Goal: Navigation & Orientation: Find specific page/section

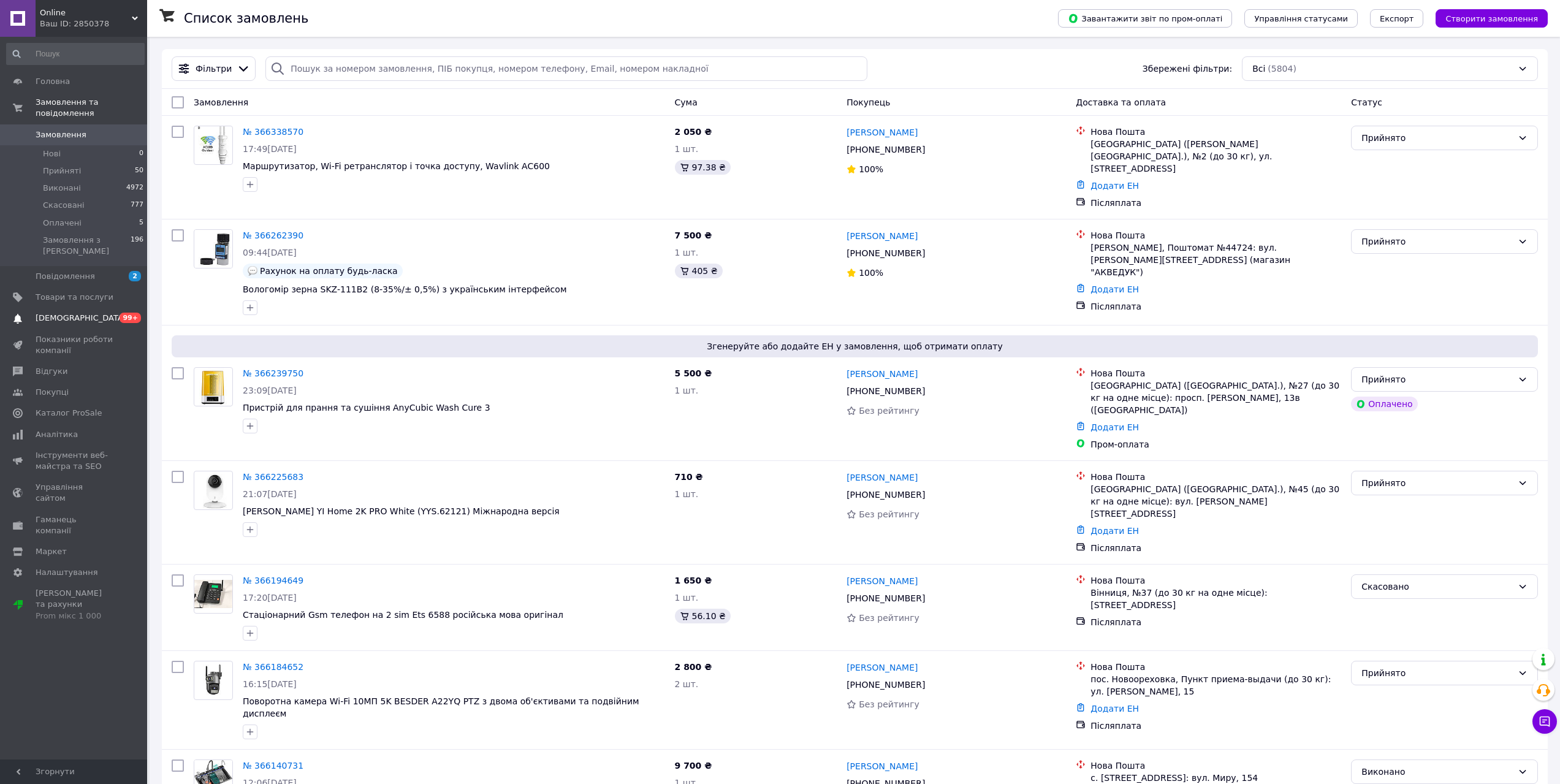
click at [45, 308] on link "Сповіщення 0 99+" at bounding box center [75, 318] width 151 height 21
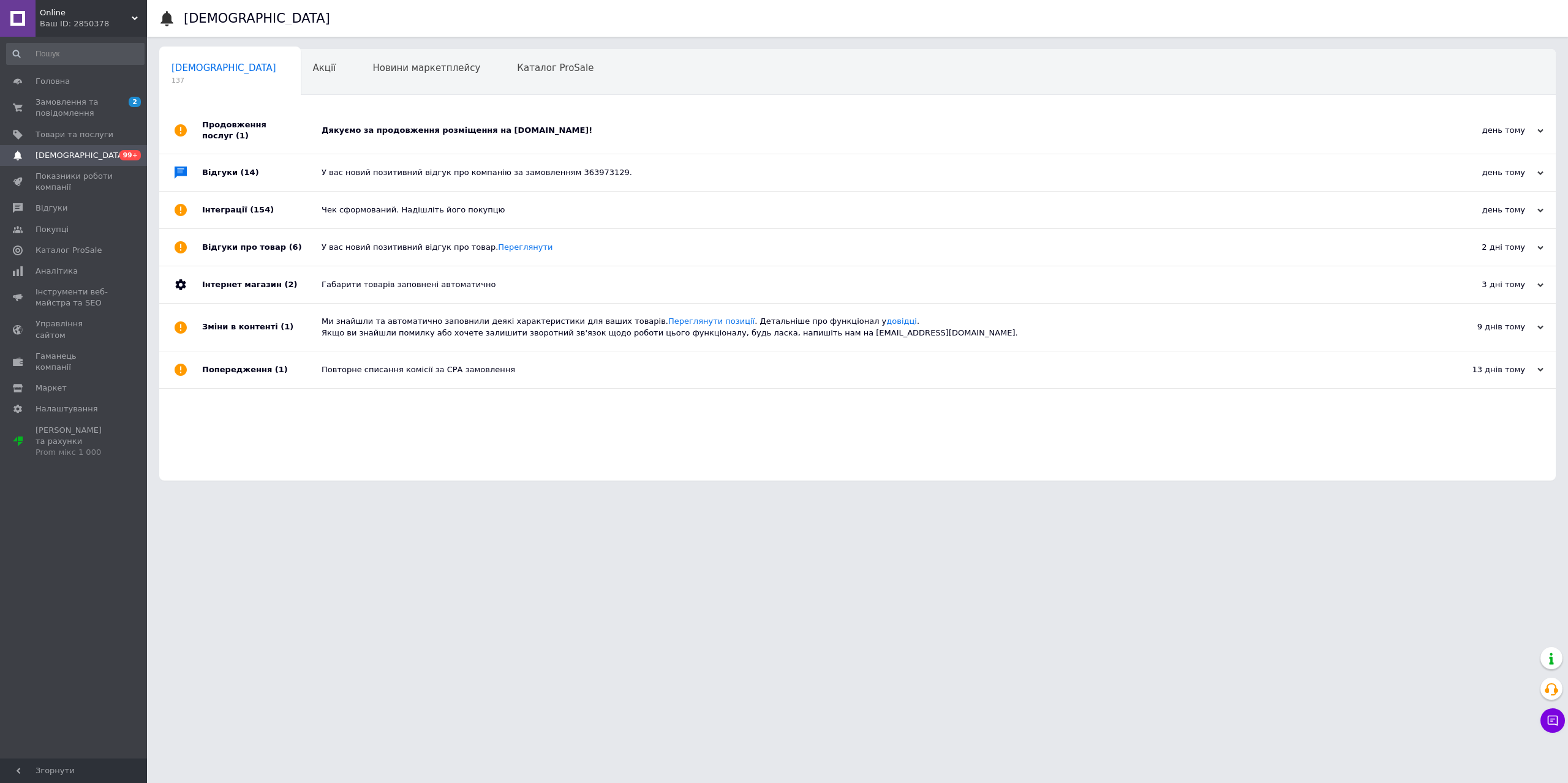
click at [471, 125] on div "Дякуємо за продовження розміщення на Prom.ua!" at bounding box center [871, 130] width 1099 height 11
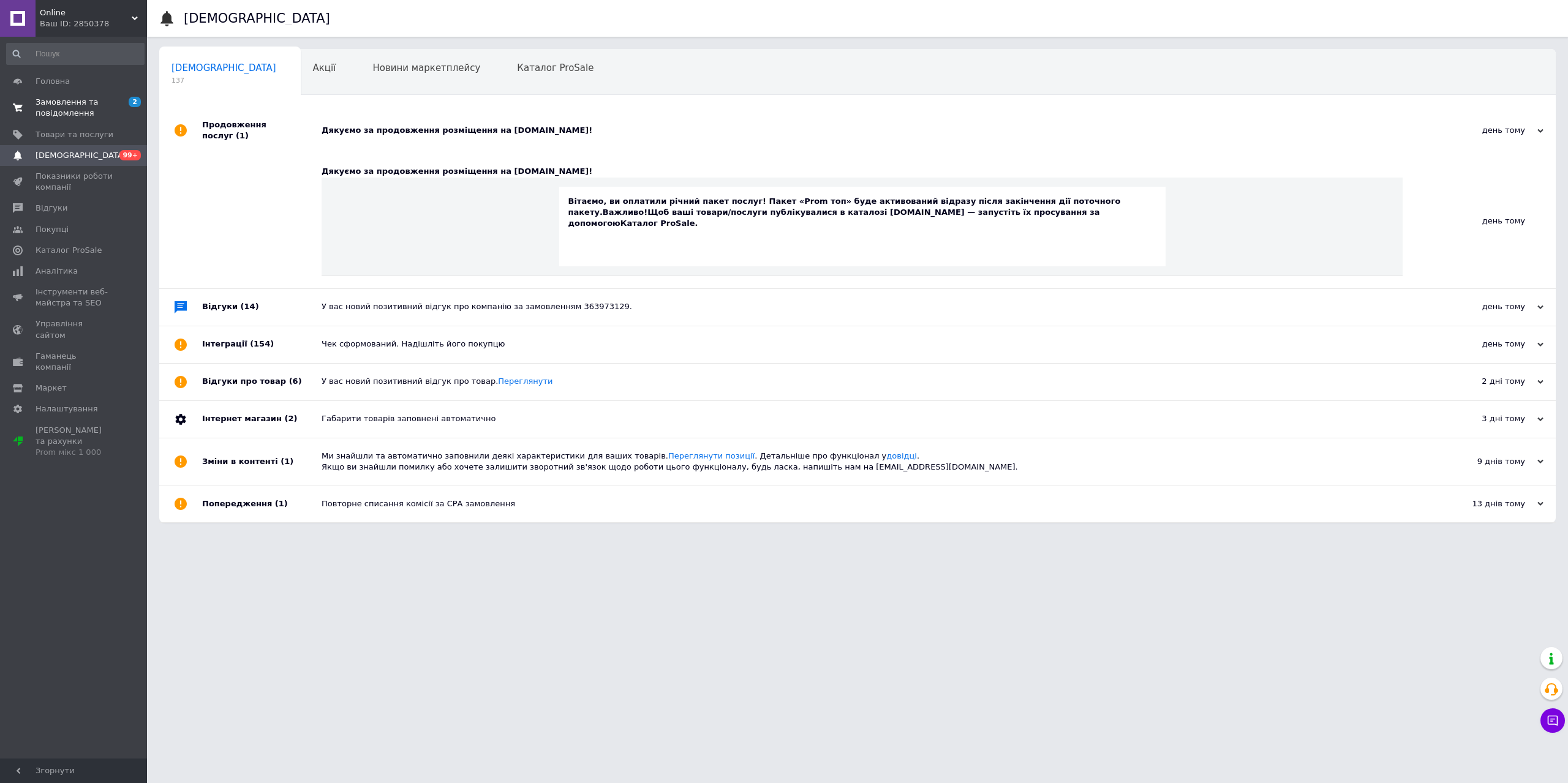
click at [44, 102] on span "Замовлення та повідомлення" at bounding box center [74, 108] width 78 height 22
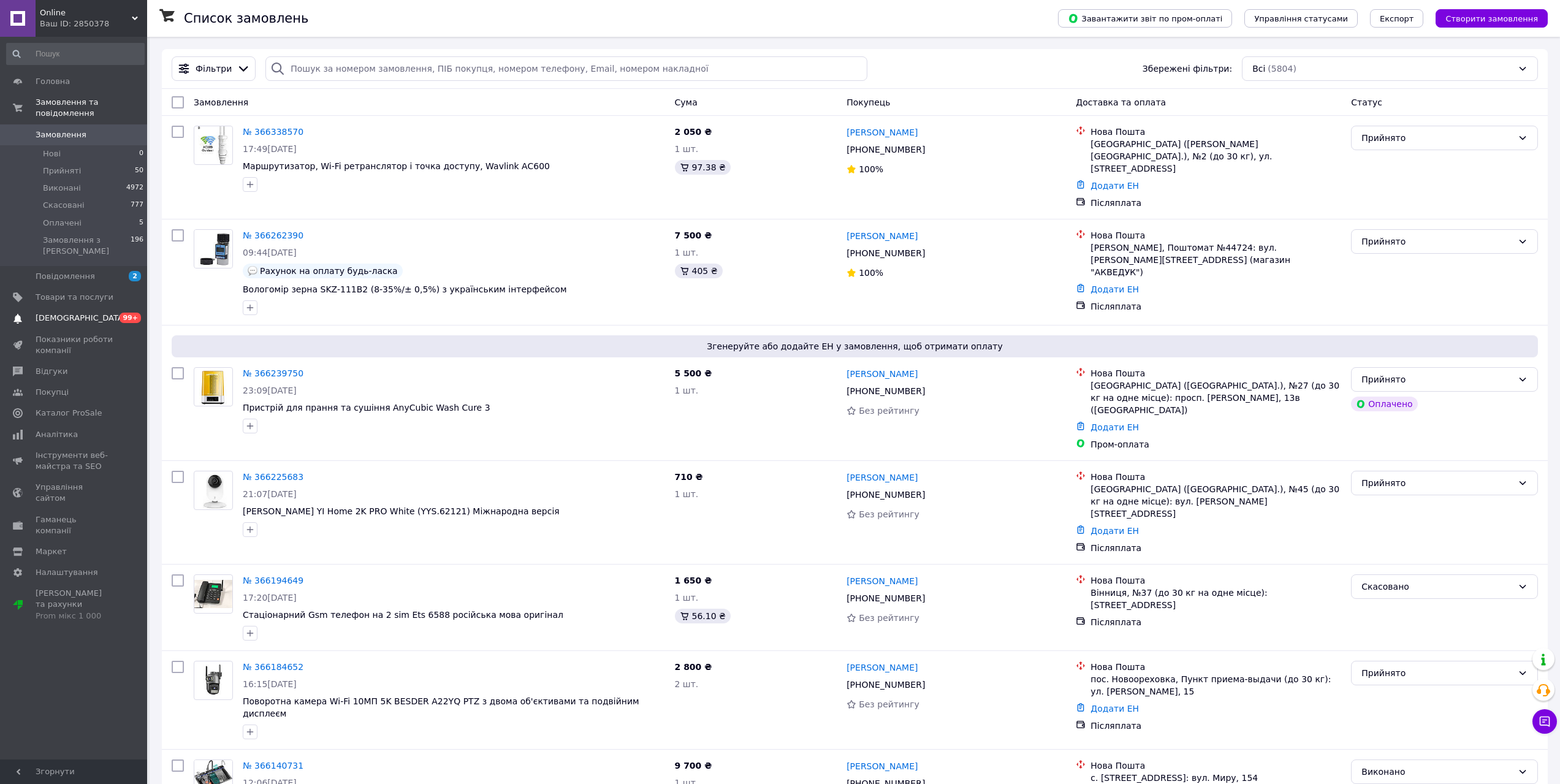
click at [61, 313] on span "[DEMOGRAPHIC_DATA]" at bounding box center [81, 318] width 91 height 11
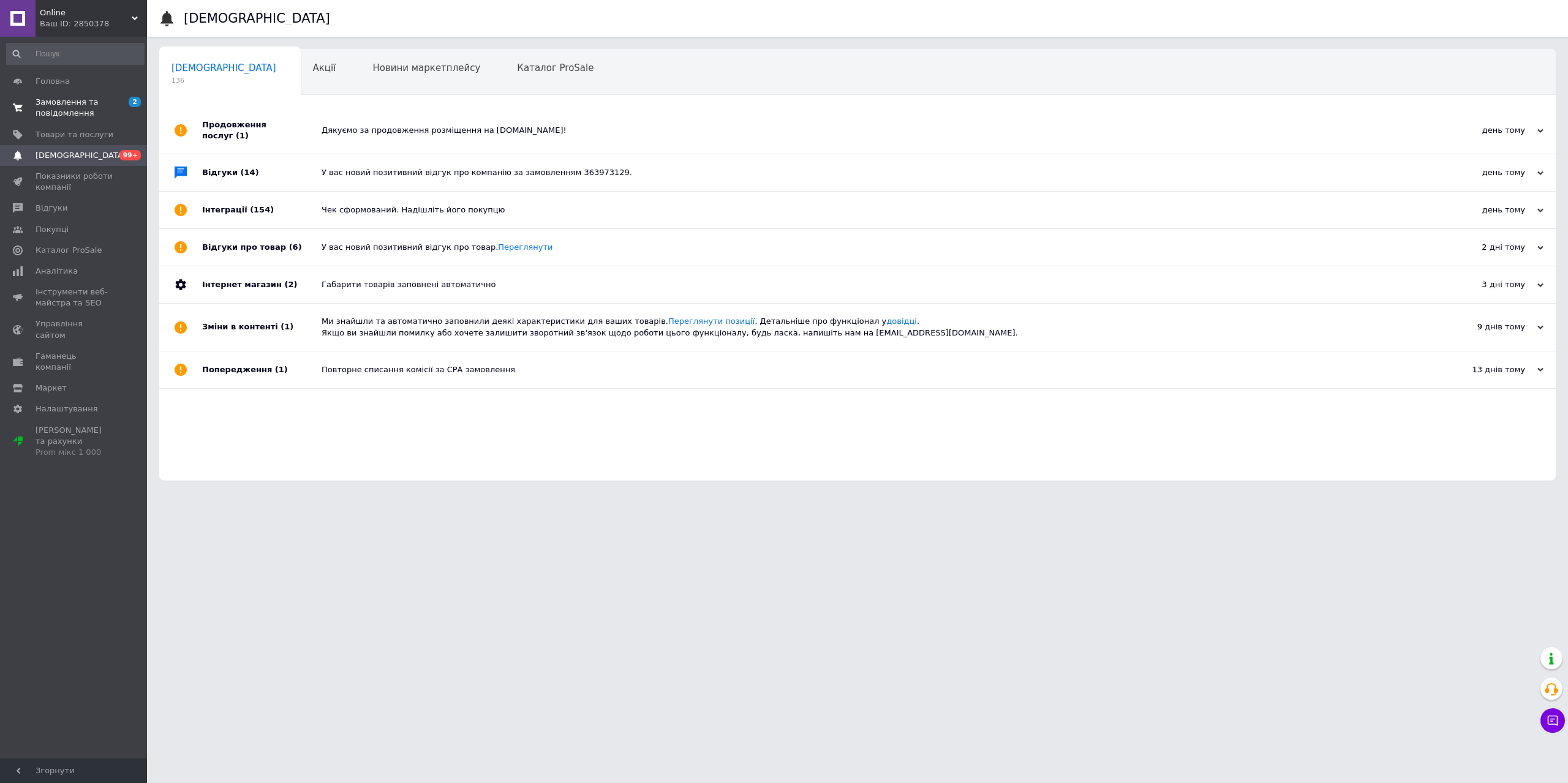
click at [43, 103] on span "Замовлення та повідомлення" at bounding box center [74, 108] width 78 height 22
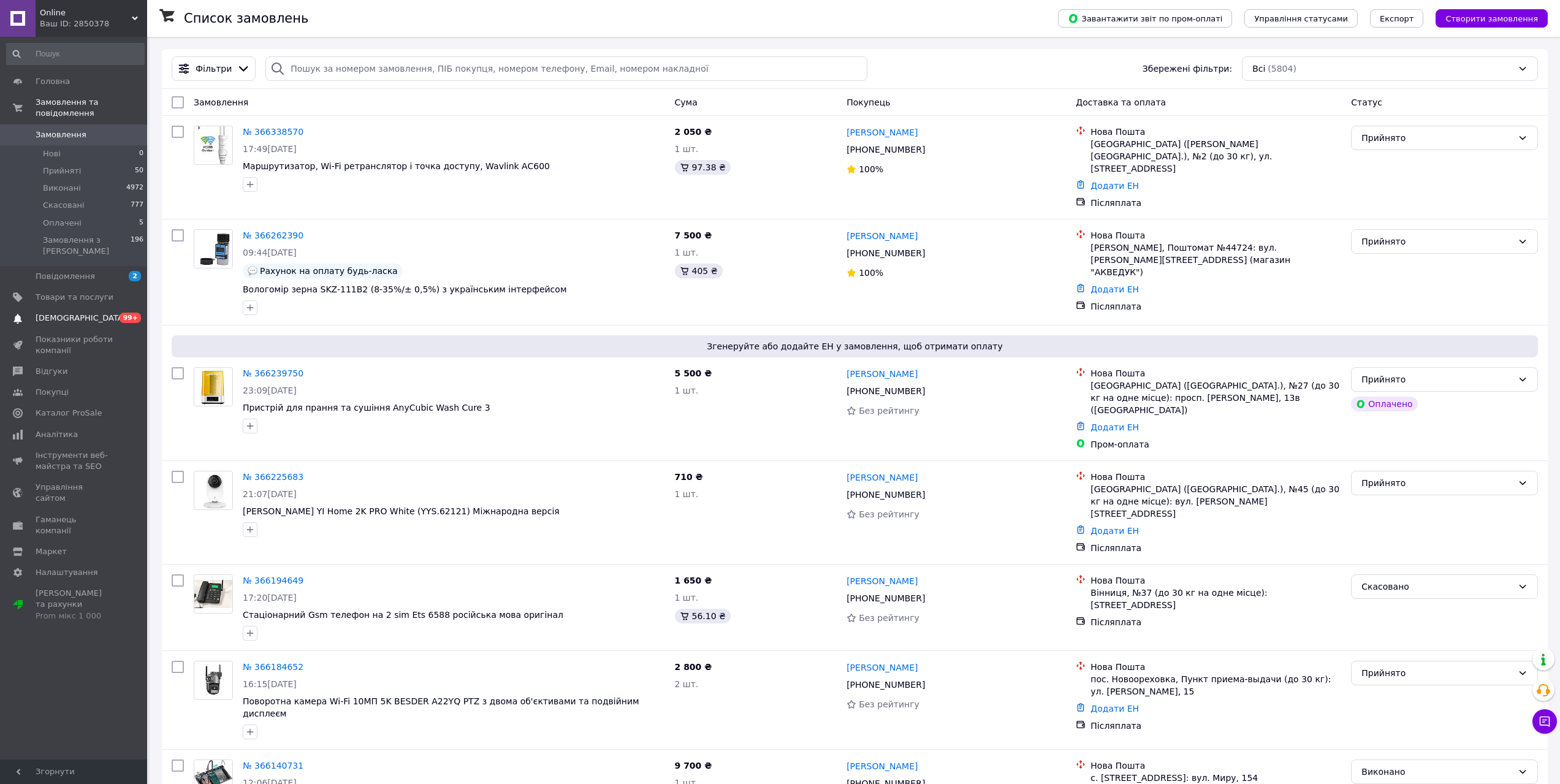
click at [54, 313] on span "[DEMOGRAPHIC_DATA]" at bounding box center [81, 318] width 91 height 11
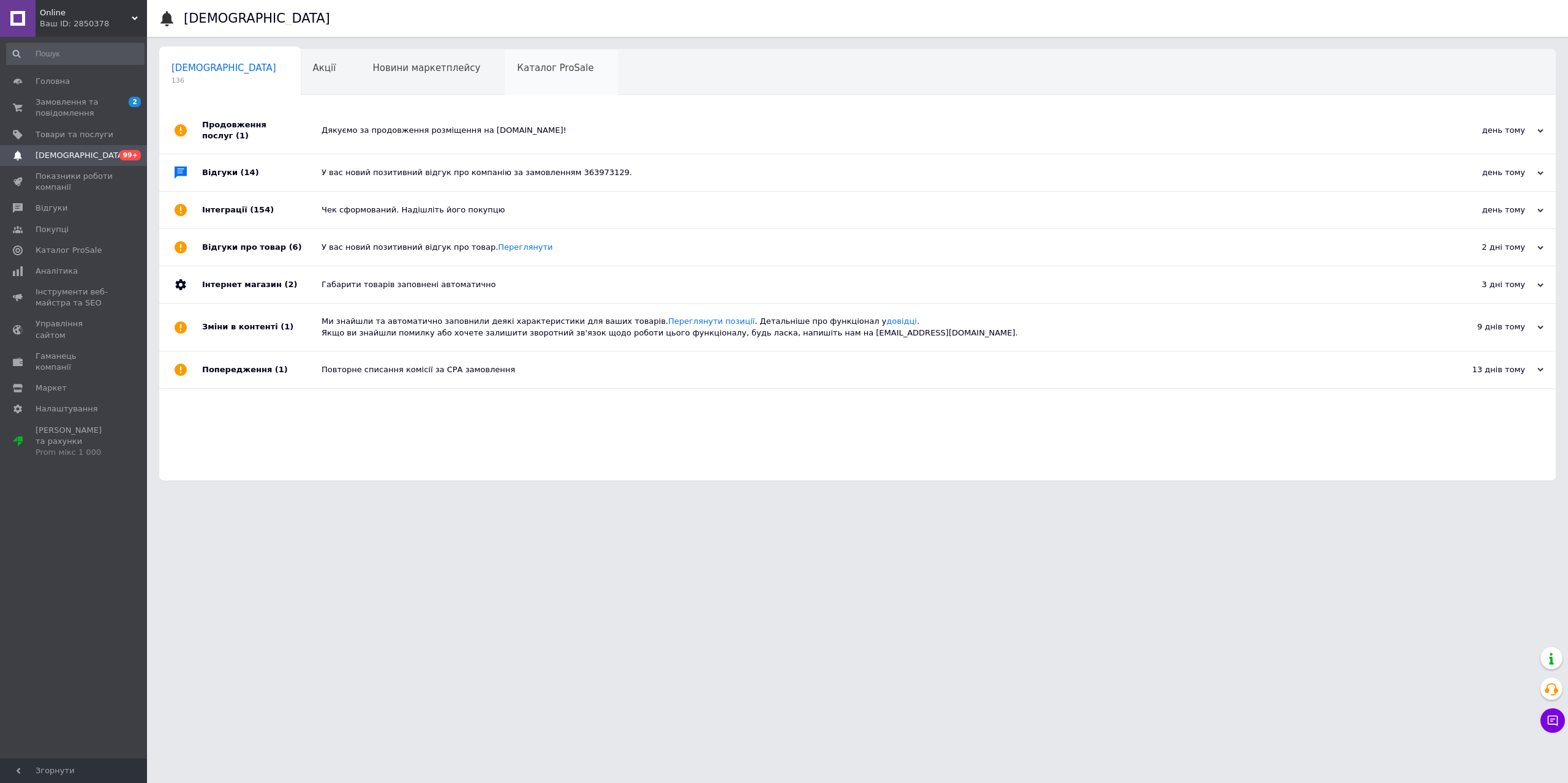
click at [517, 66] on span "Каталог ProSale" at bounding box center [555, 67] width 76 height 11
